Goal: Ask a question

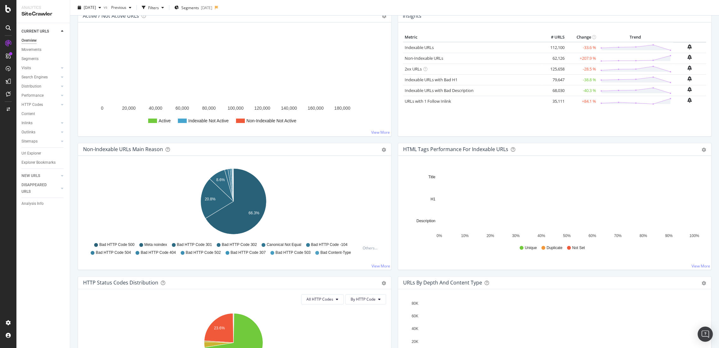
scroll to position [175, 0]
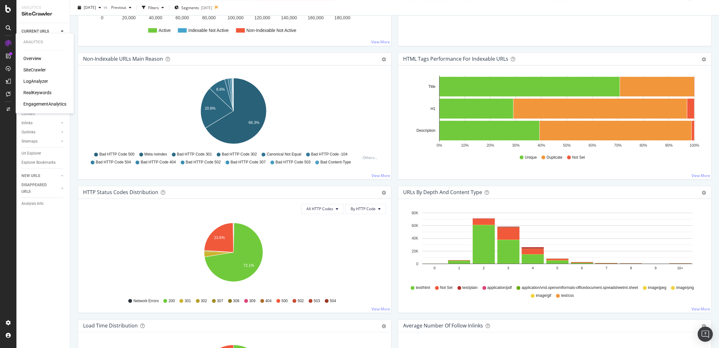
click at [31, 82] on div "LogAnalyzer" at bounding box center [35, 81] width 25 height 6
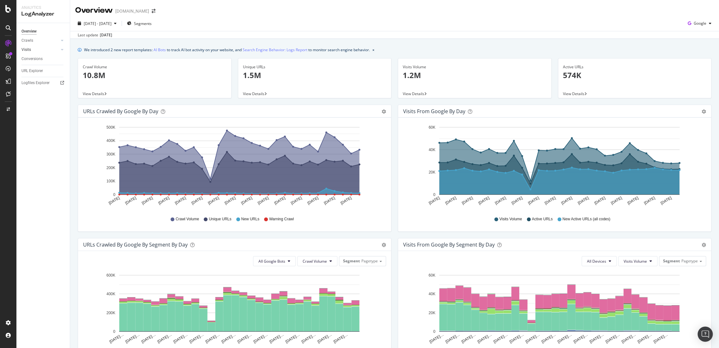
click at [32, 48] on link "Visits" at bounding box center [40, 49] width 38 height 7
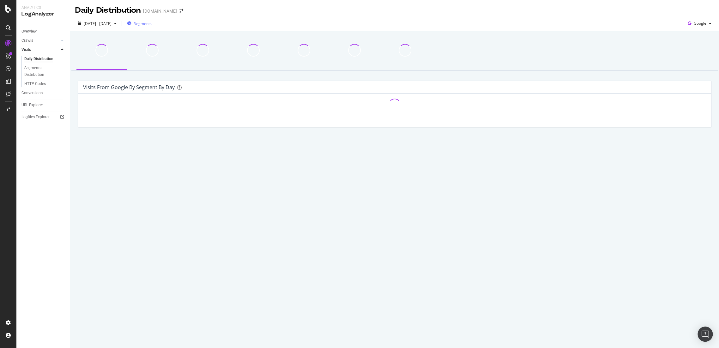
click at [152, 26] on span "Segments" at bounding box center [143, 23] width 18 height 5
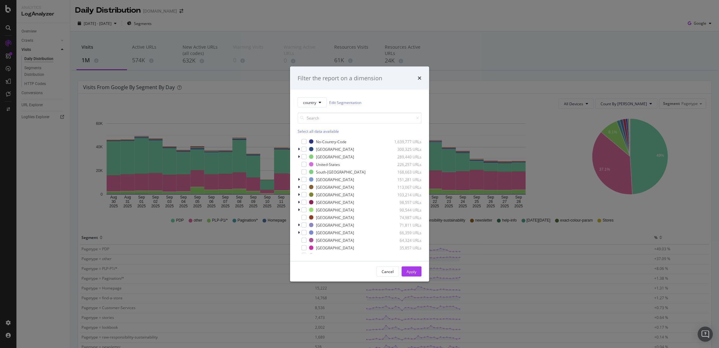
click at [422, 77] on div "Filter the report on a dimension" at bounding box center [359, 77] width 139 height 23
click at [420, 77] on icon "times" at bounding box center [420, 78] width 4 height 5
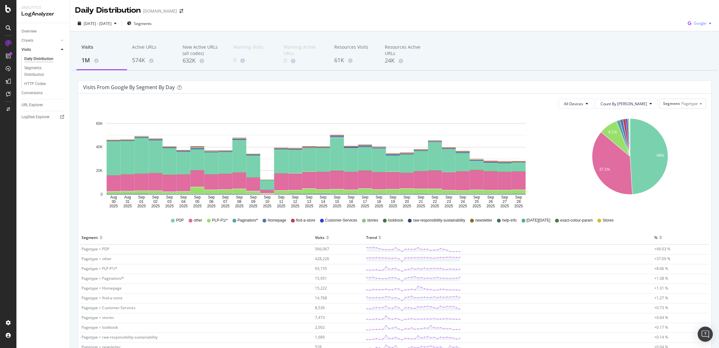
click at [686, 27] on icon "button" at bounding box center [689, 23] width 9 height 9
drag, startPoint x: 697, startPoint y: 62, endPoint x: 683, endPoint y: 71, distance: 16.3
click at [697, 62] on div "OpenAI" at bounding box center [694, 59] width 44 height 9
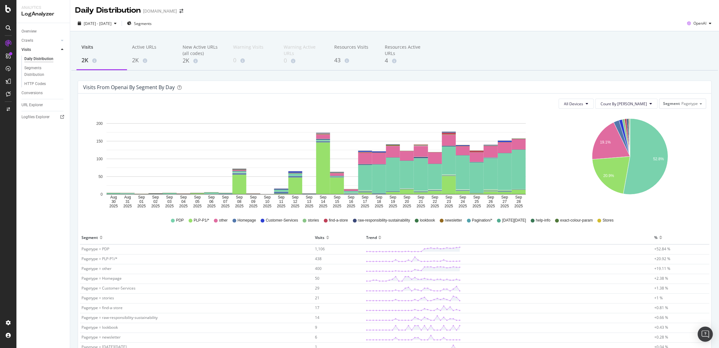
click at [500, 221] on div "black-friday" at bounding box center [511, 220] width 29 height 5
click at [94, 58] on div "2K" at bounding box center [102, 60] width 40 height 8
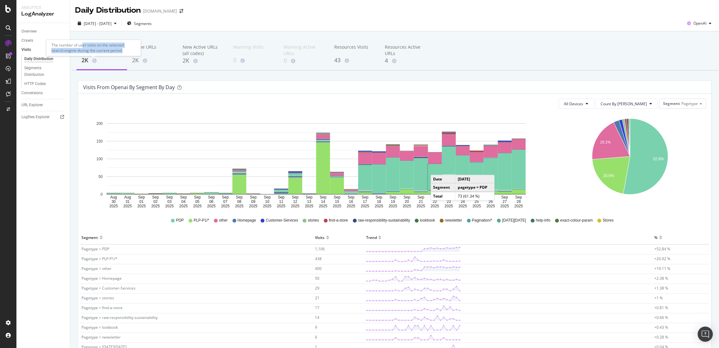
drag, startPoint x: 83, startPoint y: 45, endPoint x: 124, endPoint y: 50, distance: 41.1
click at [124, 50] on div "The number of user visits on the selected search engine during the current peri…" at bounding box center [93, 47] width 95 height 16
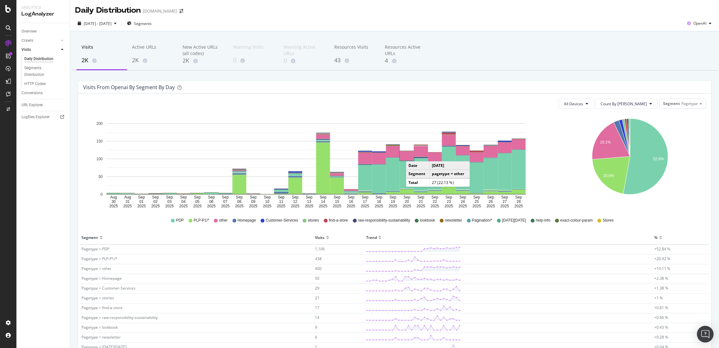
click at [710, 336] on div "Open Intercom Messenger" at bounding box center [705, 334] width 17 height 17
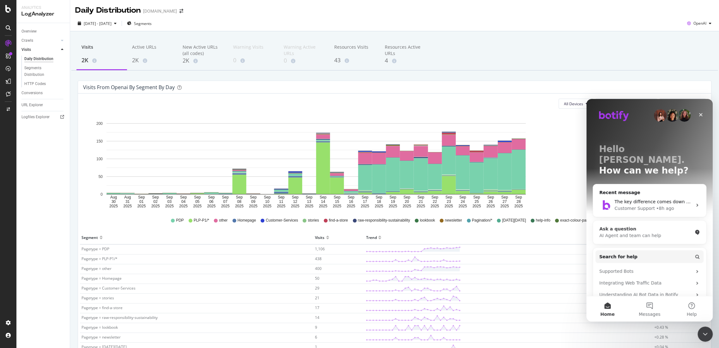
click at [645, 232] on div "AI Agent and team can help" at bounding box center [645, 235] width 93 height 7
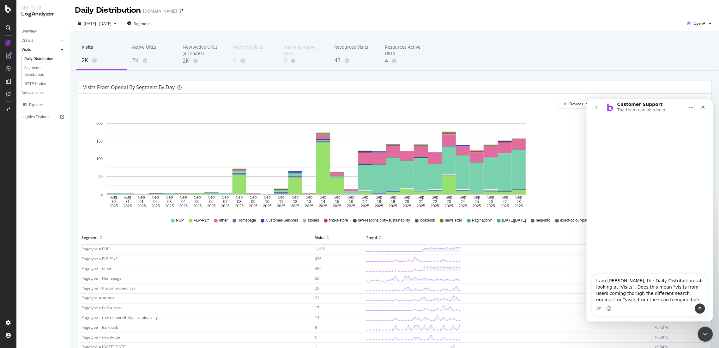
type textarea "I am ibn Loganalyzer, the Daily Distribution tab looking at 'Visits". Does this…"
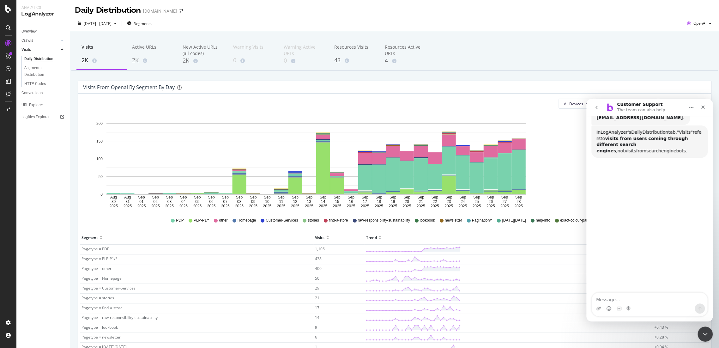
scroll to position [106, 0]
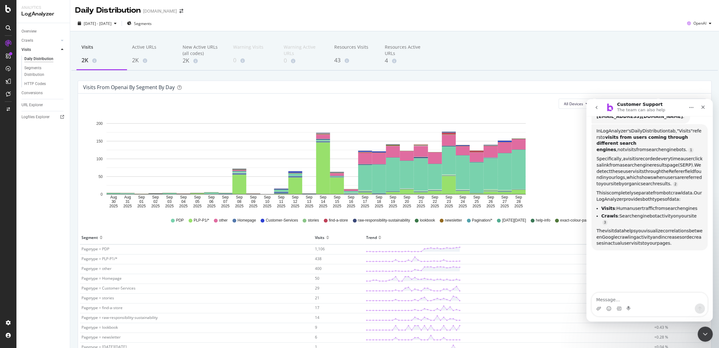
click at [647, 147] on span "from" at bounding box center [641, 149] width 10 height 5
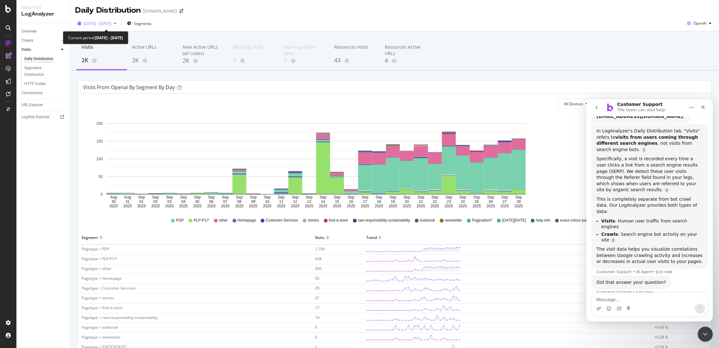
click at [112, 23] on span "2025 Aug. 30th - Sep. 28th" at bounding box center [98, 23] width 28 height 5
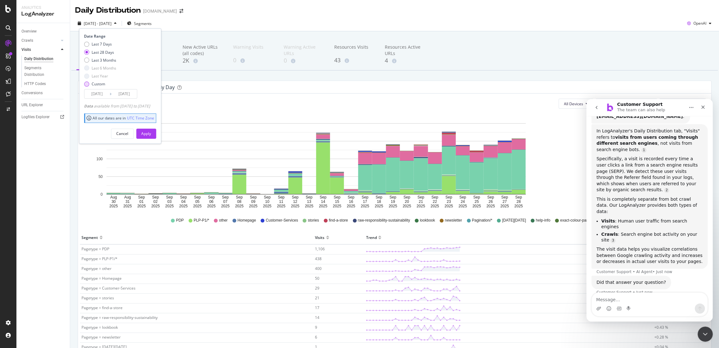
click at [95, 81] on div "Custom" at bounding box center [99, 83] width 14 height 5
click at [100, 91] on input "2025/09/01" at bounding box center [96, 93] width 25 height 9
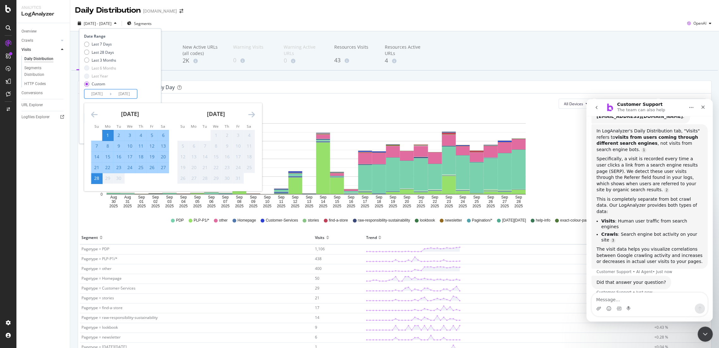
click at [94, 111] on icon "Move backward to switch to the previous month." at bounding box center [94, 115] width 7 height 8
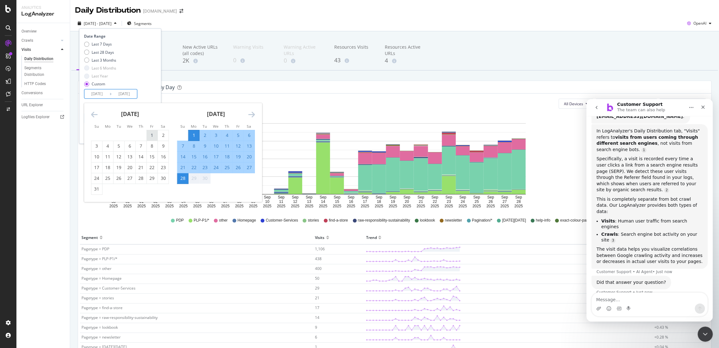
click at [152, 136] on div "1" at bounding box center [152, 135] width 11 height 6
type input "2025/08/01"
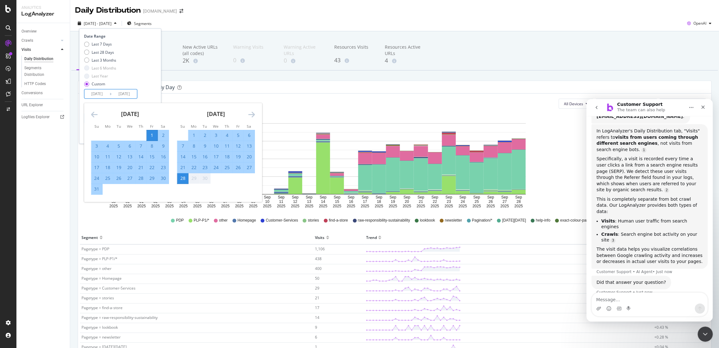
click at [101, 189] on div "31" at bounding box center [96, 189] width 11 height 6
type input "2025/08/31"
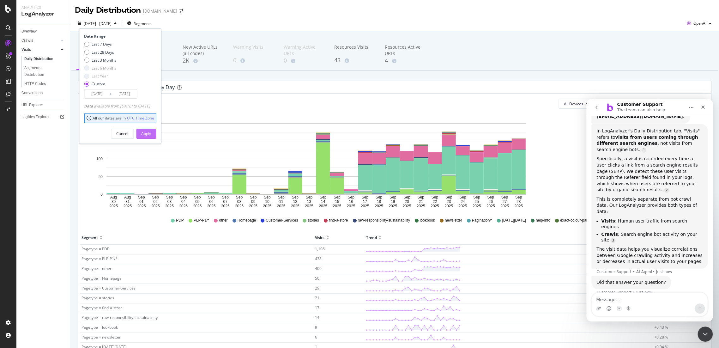
click at [156, 133] on button "Apply" at bounding box center [146, 134] width 20 height 10
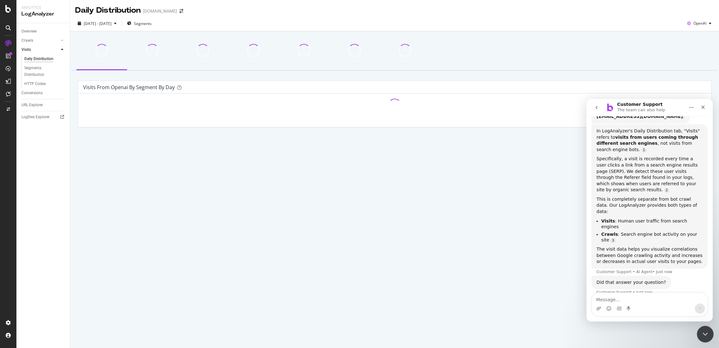
drag, startPoint x: 701, startPoint y: 336, endPoint x: 1395, endPoint y: 660, distance: 766.1
click at [701, 336] on icon "Close Intercom Messenger" at bounding box center [705, 333] width 8 height 8
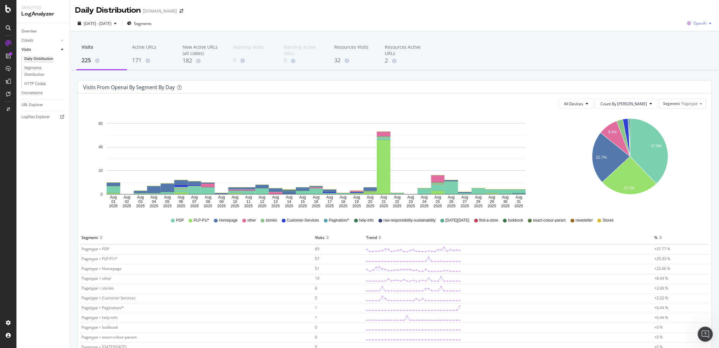
click at [685, 22] on icon "button" at bounding box center [689, 23] width 9 height 9
click at [694, 76] on div "Google Bing OpenAI Other AI Bots" at bounding box center [694, 54] width 44 height 50
click at [696, 74] on div "Other AI Bots" at bounding box center [694, 71] width 44 height 9
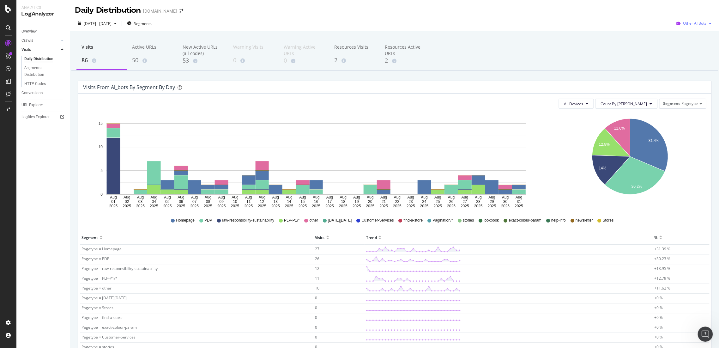
click at [696, 26] on div "Other AI Bots" at bounding box center [693, 23] width 41 height 9
click at [696, 59] on span "OpenAI" at bounding box center [695, 60] width 25 height 6
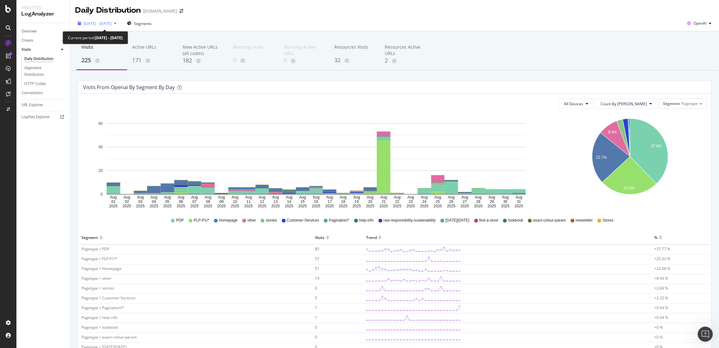
click at [114, 27] on div "2025 Aug. 1st - Aug. 31st" at bounding box center [97, 23] width 44 height 9
click at [705, 244] on div "All Devices Count By Day Segment Pagetype Hold CTRL while clicking to filter th…" at bounding box center [394, 254] width 633 height 320
click at [97, 24] on span "2025 Aug. 1st - Aug. 31st" at bounding box center [98, 23] width 28 height 5
click at [67, 170] on div "Overview Crawls Daily Distribution Segments Distribution HTTP Codes Resources V…" at bounding box center [42, 185] width 53 height 325
click at [701, 328] on div "Open Intercom Messenger" at bounding box center [704, 333] width 21 height 21
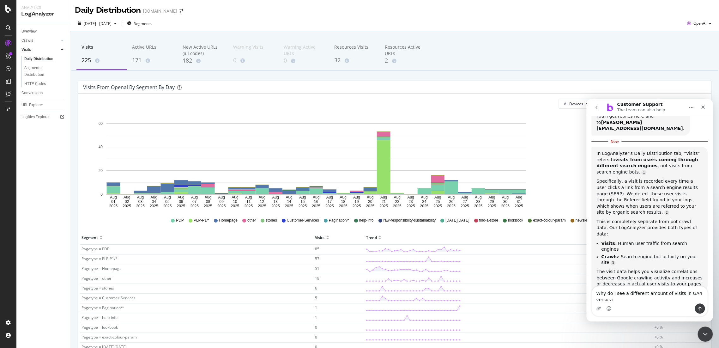
scroll to position [101, 0]
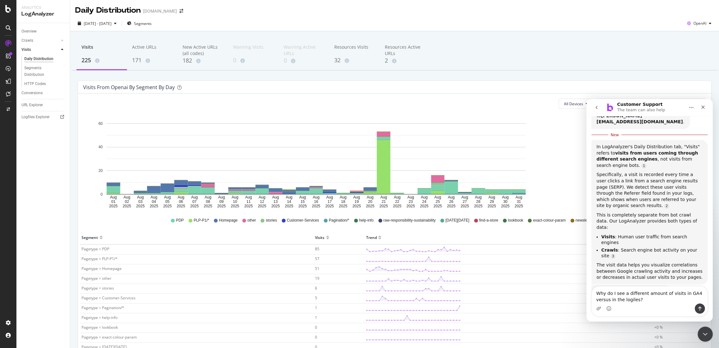
type textarea "Why do I see a different amount of visits in GA4 versus in the logiles?"
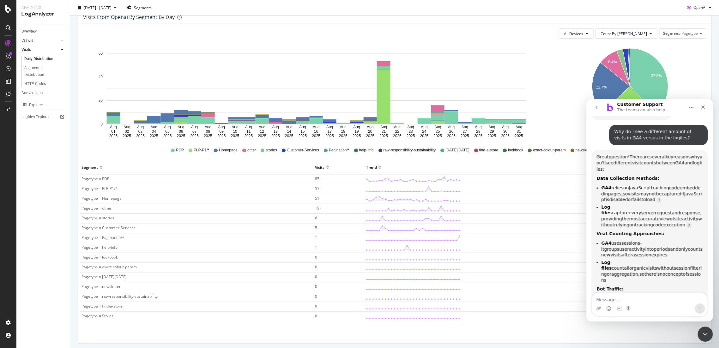
scroll to position [273, 0]
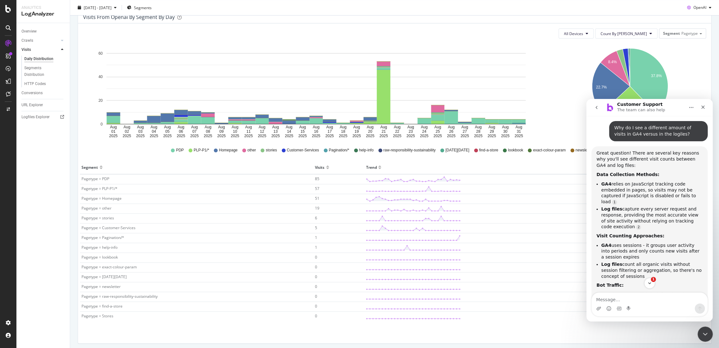
click at [633, 261] on li "Log files count all organic visits without session filtering or aggregation, so…" at bounding box center [651, 270] width 101 height 18
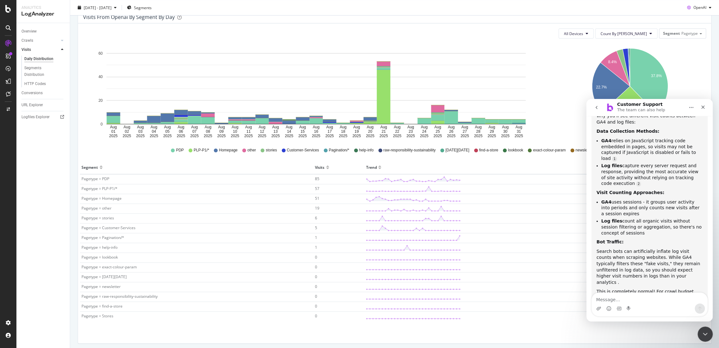
scroll to position [306, 0]
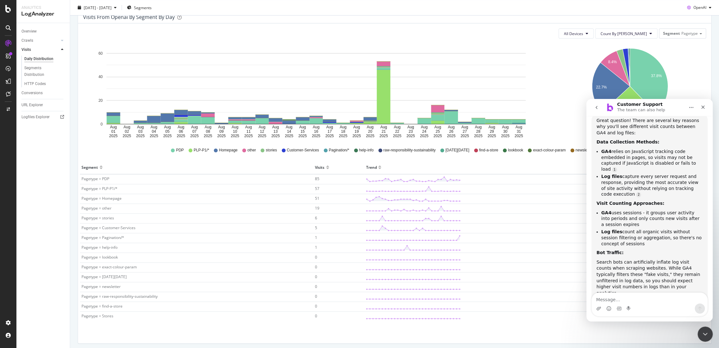
drag, startPoint x: 626, startPoint y: 213, endPoint x: 597, endPoint y: 168, distance: 53.0
click at [597, 168] on div "Great question! There are several key reasons why you'll see different visit co…" at bounding box center [650, 221] width 106 height 207
copy div "Visit Counting Approaches: GA4 uses sessions - it groups user activity into per…"
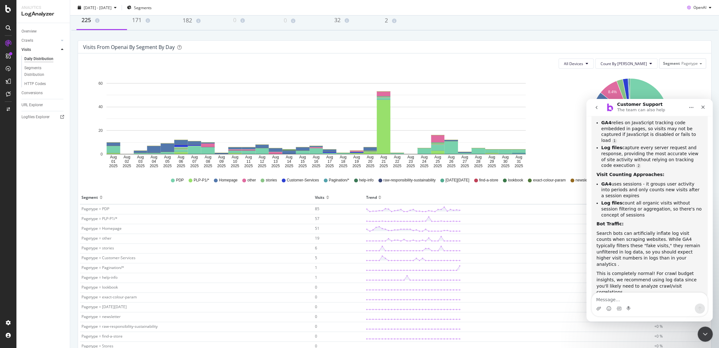
scroll to position [0, 0]
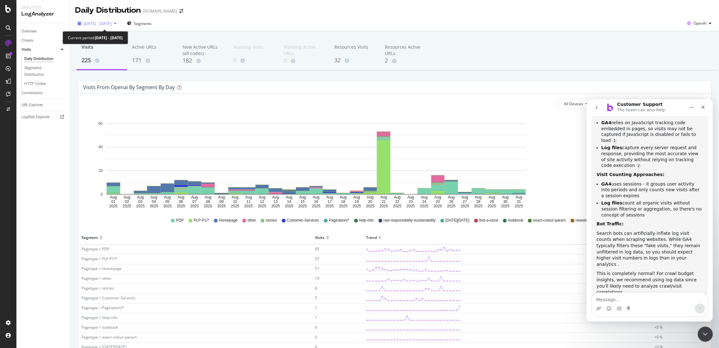
click at [114, 27] on div "2025 Aug. 1st - Aug. 31st" at bounding box center [97, 23] width 44 height 9
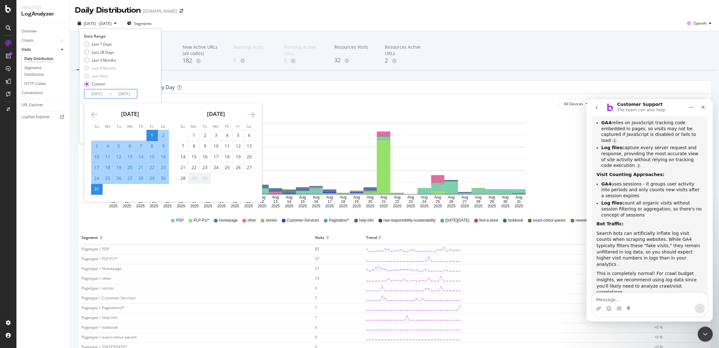
click at [92, 96] on input "2025/08/01" at bounding box center [96, 93] width 25 height 9
click at [92, 116] on icon "Move backward to switch to the previous month." at bounding box center [94, 115] width 7 height 8
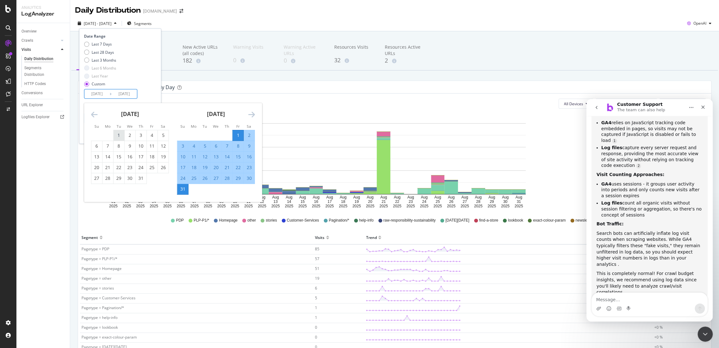
click at [120, 133] on div "1" at bounding box center [118, 135] width 11 height 6
type input "2025/07/01"
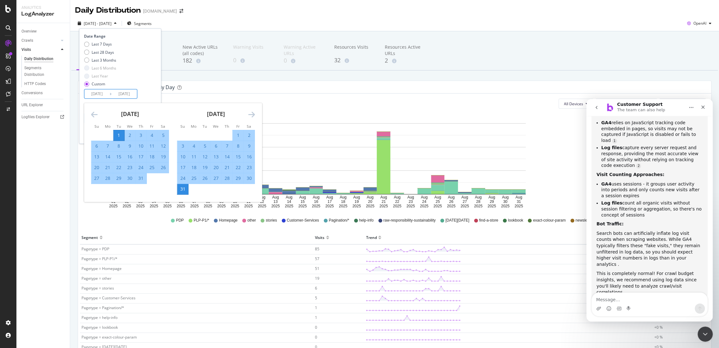
click at [138, 181] on div "31" at bounding box center [141, 178] width 11 height 6
type input "2025/07/31"
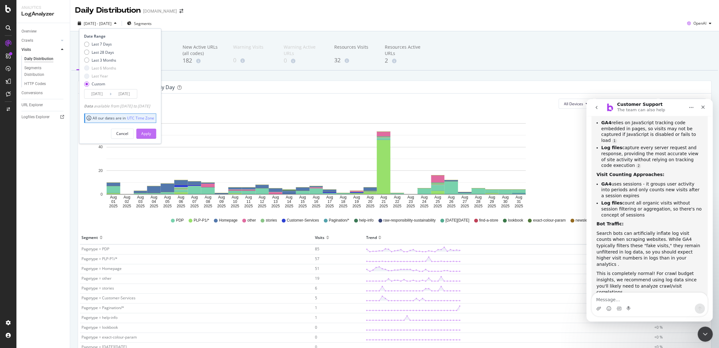
click at [151, 133] on div "Apply" at bounding box center [146, 133] width 10 height 5
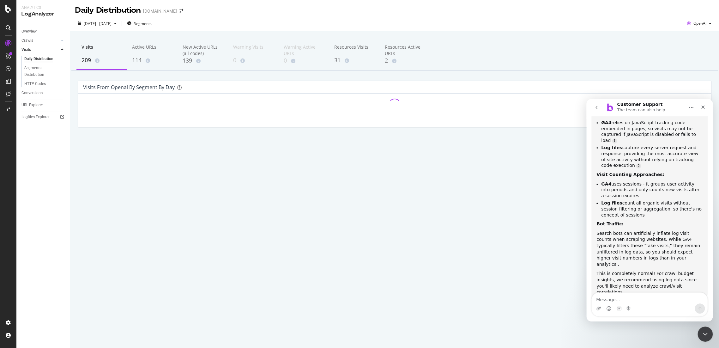
click at [603, 230] on div "Search bots can artificially inflate log visit counts when scraping websites. W…" at bounding box center [650, 248] width 106 height 37
